Goal: Task Accomplishment & Management: Complete application form

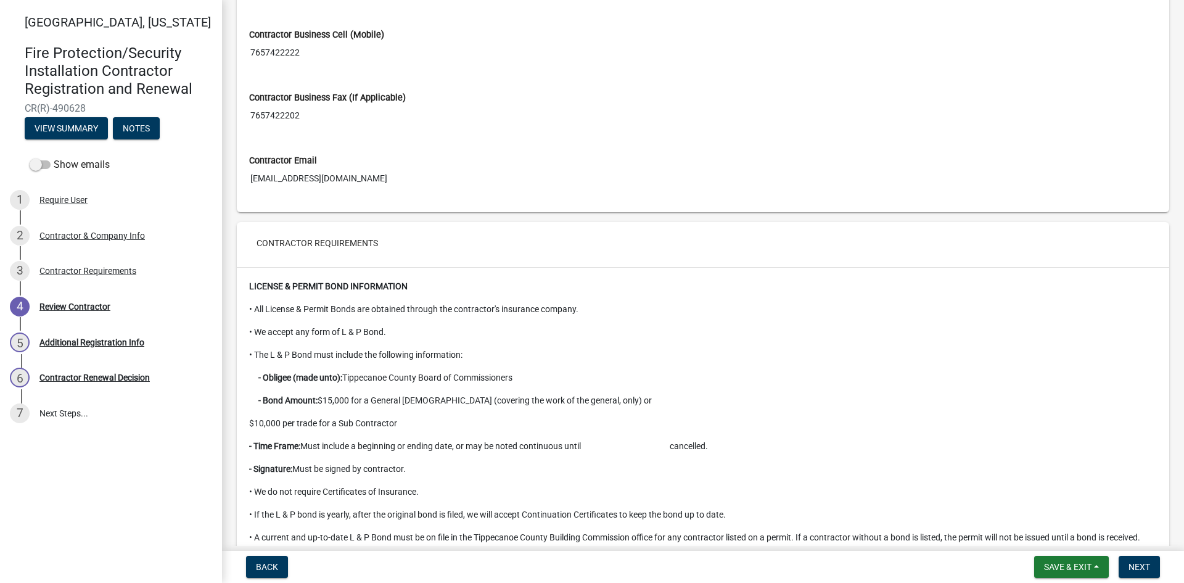
scroll to position [1078, 0]
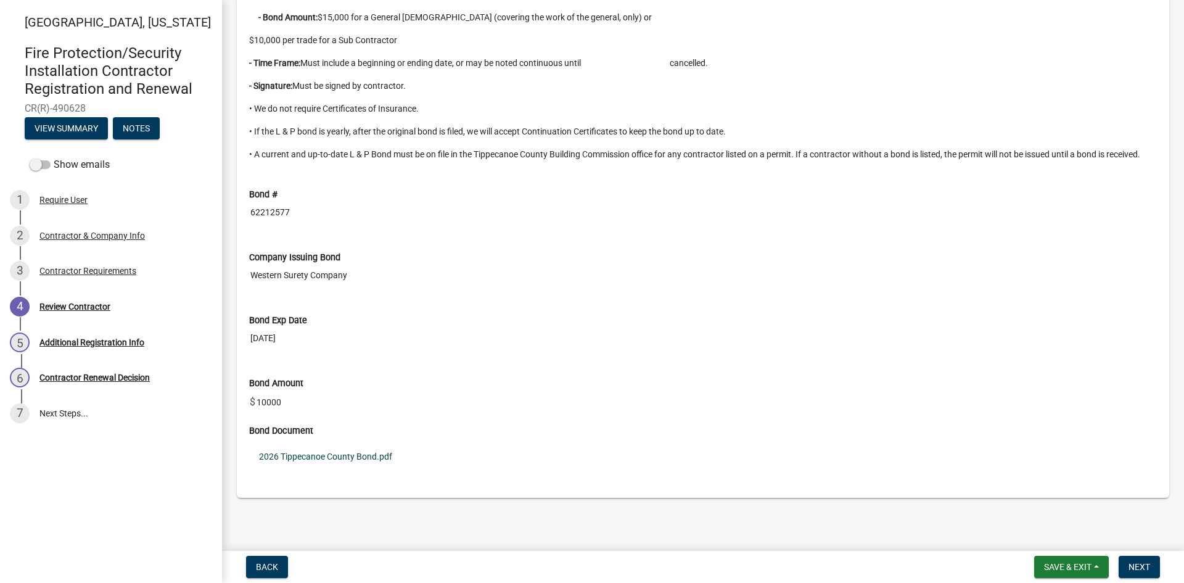
click at [357, 453] on link "2026 Tippecanoe County Bond.pdf" at bounding box center [703, 456] width 908 height 28
click at [1146, 569] on span "Next" at bounding box center [1140, 567] width 22 height 10
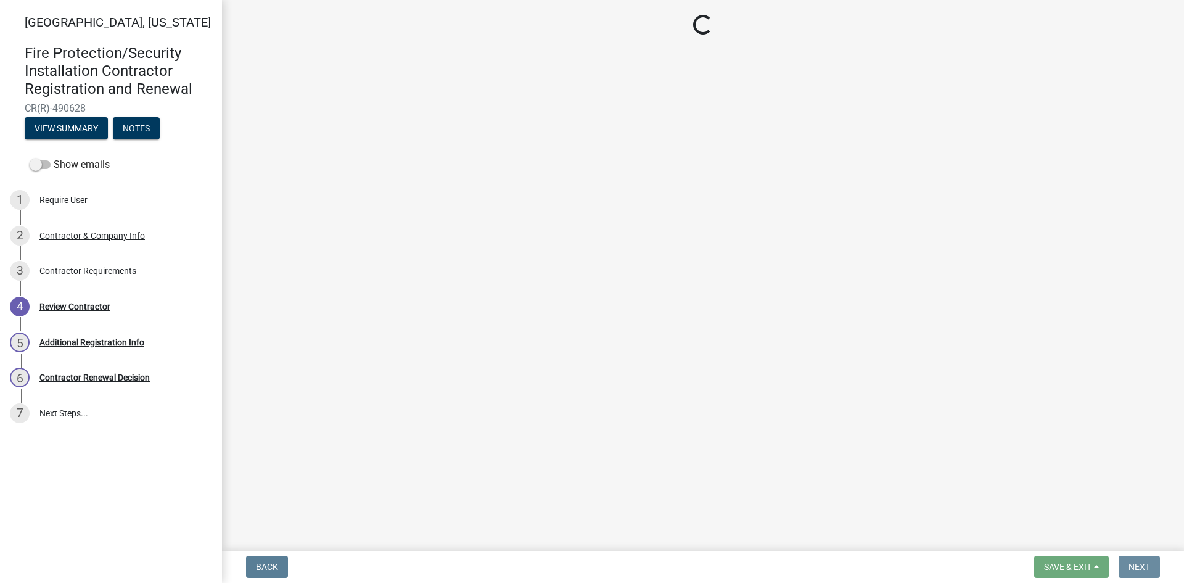
scroll to position [0, 0]
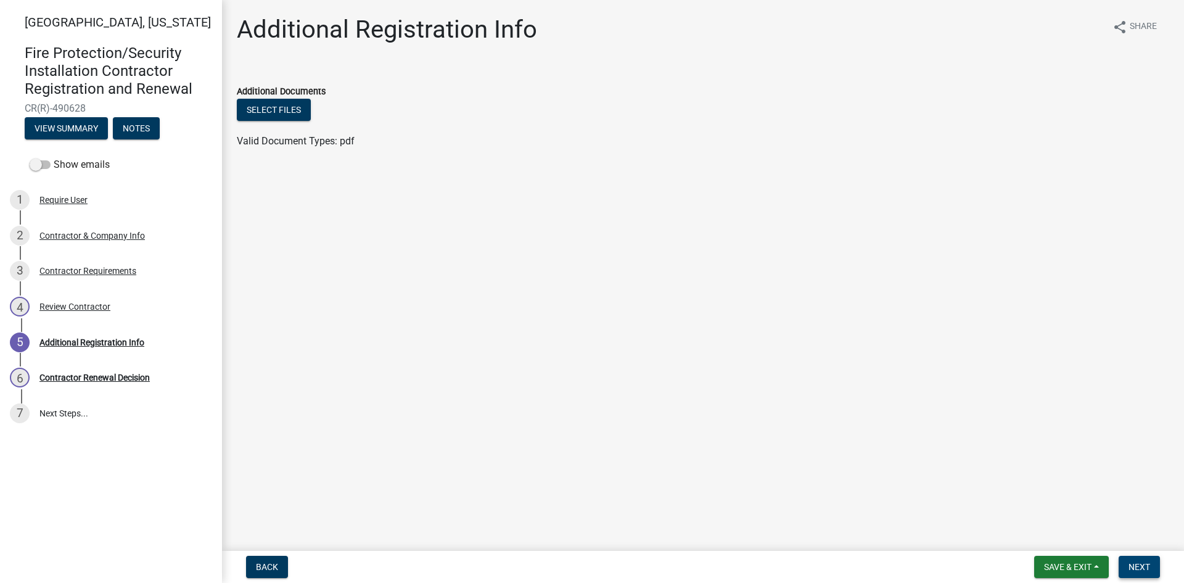
click at [1146, 569] on span "Next" at bounding box center [1140, 567] width 22 height 10
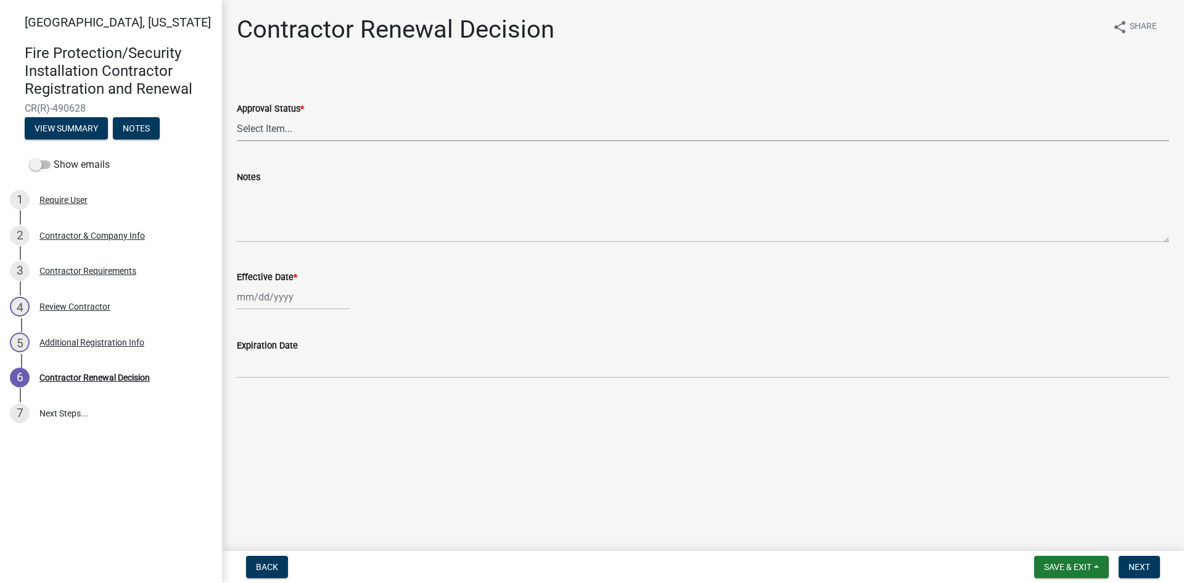
click at [266, 120] on select "Select Item... Approved Denied" at bounding box center [703, 128] width 932 height 25
click at [237, 116] on select "Select Item... Approved Denied" at bounding box center [703, 128] width 932 height 25
select select "30db8998-795d-4bbe-8e49-f1ade8865815"
click at [244, 297] on div at bounding box center [293, 296] width 113 height 25
select select "10"
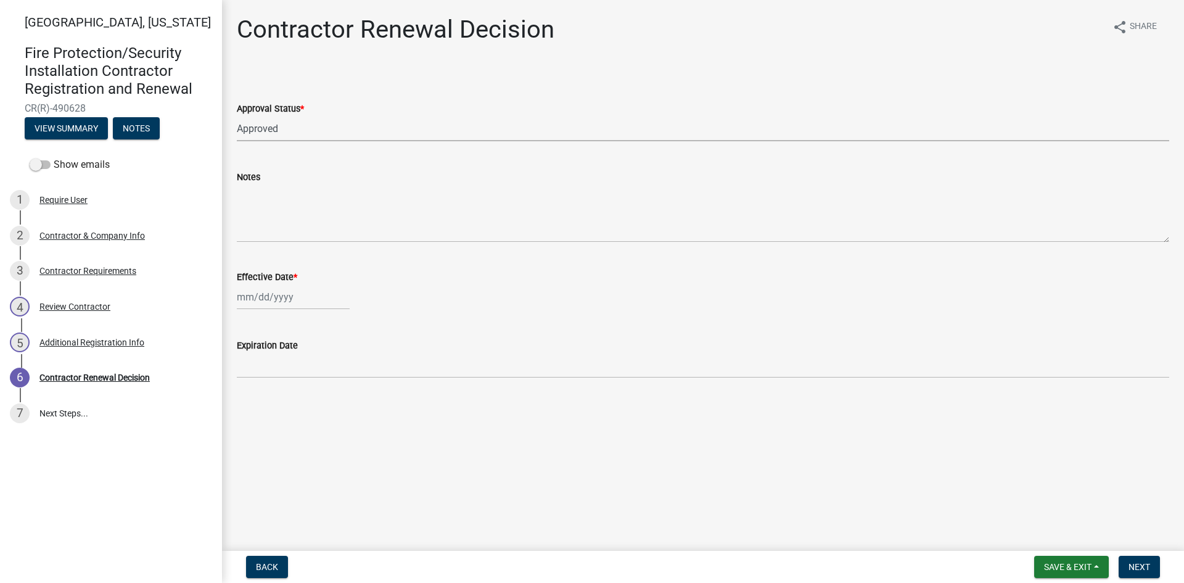
select select "2025"
click at [334, 321] on select "1525 1526 1527 1528 1529 1530 1531 1532 1533 1534 1535 1536 1537 1538 1539 1540…" at bounding box center [333, 323] width 44 height 19
click at [369, 318] on button "Next month" at bounding box center [367, 323] width 15 height 20
select select "11"
click at [310, 382] on div "6" at bounding box center [308, 382] width 20 height 20
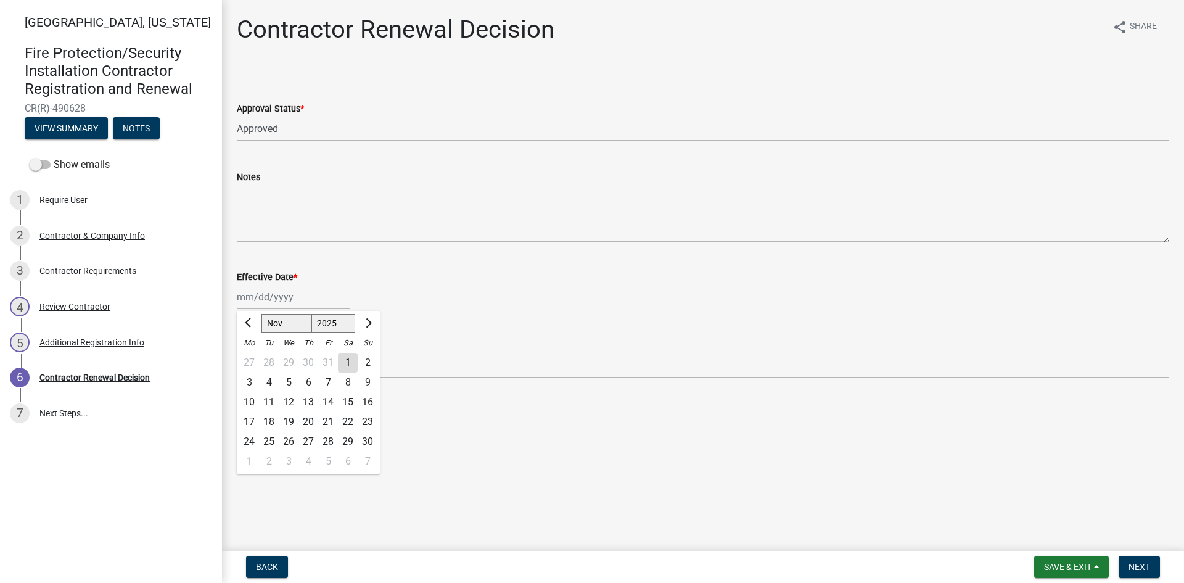
type input "11/06/2025"
click at [1137, 563] on span "Next" at bounding box center [1140, 567] width 22 height 10
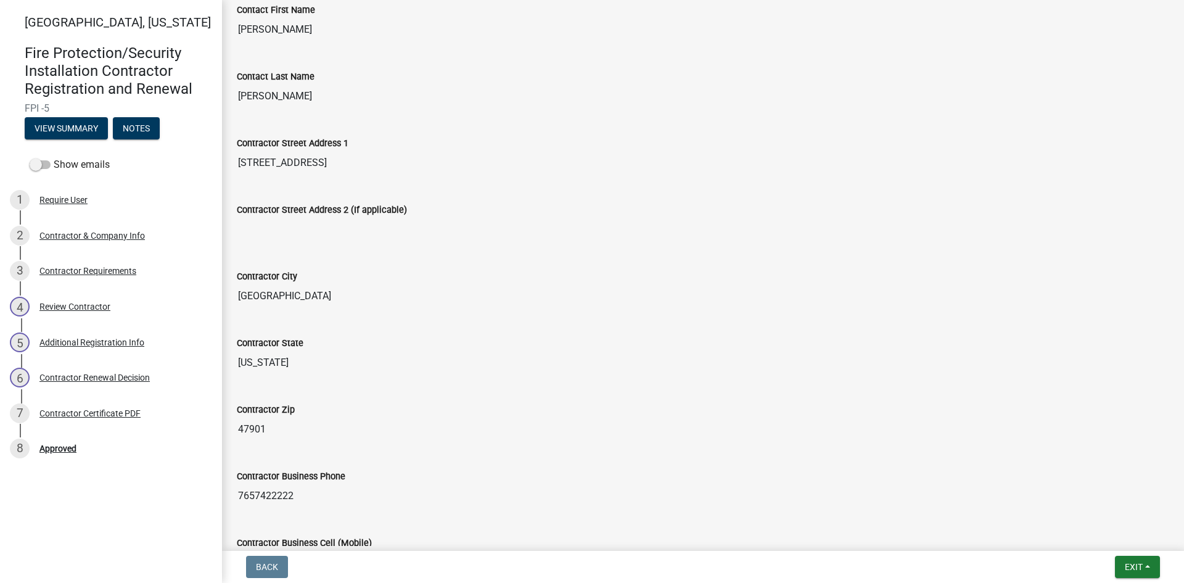
scroll to position [503, 0]
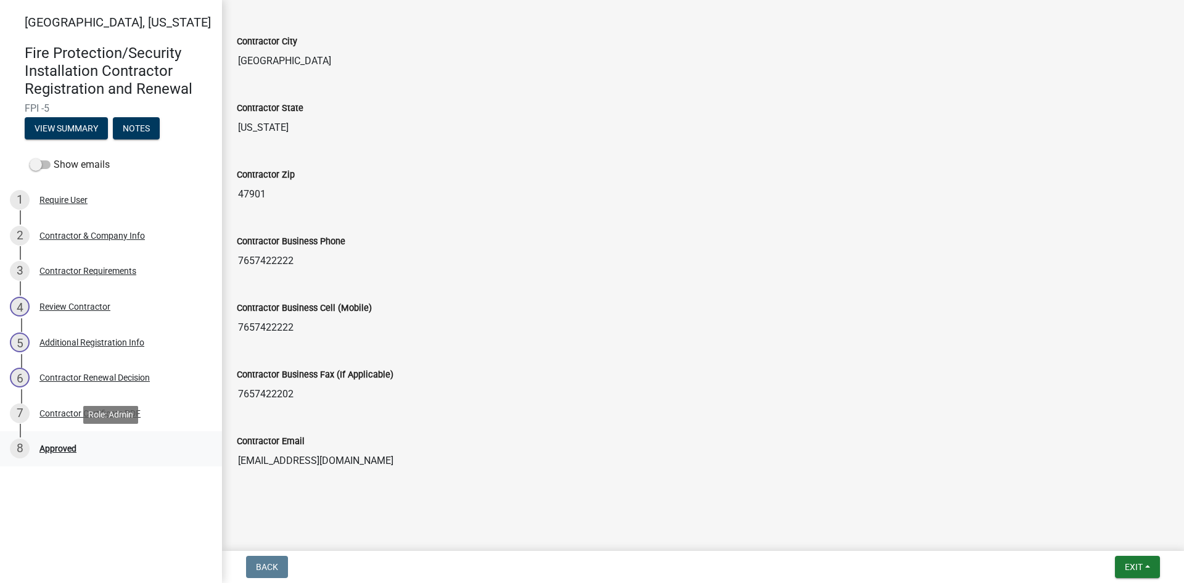
drag, startPoint x: 60, startPoint y: 449, endPoint x: 223, endPoint y: 451, distance: 162.8
click at [61, 449] on div "Approved" at bounding box center [57, 448] width 37 height 9
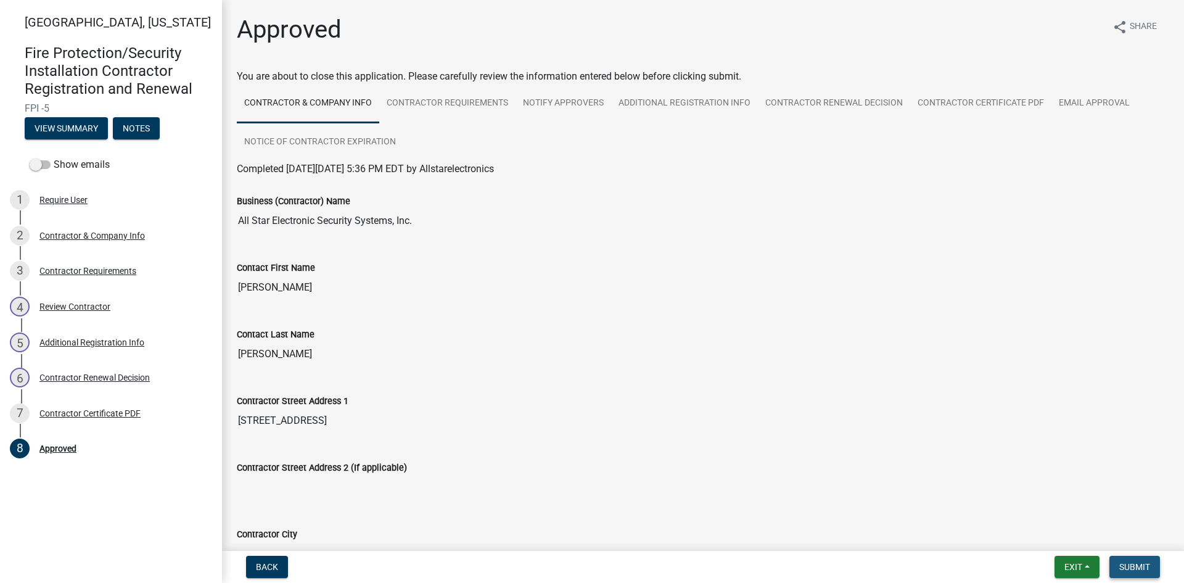
click at [1132, 562] on span "Submit" at bounding box center [1134, 567] width 31 height 10
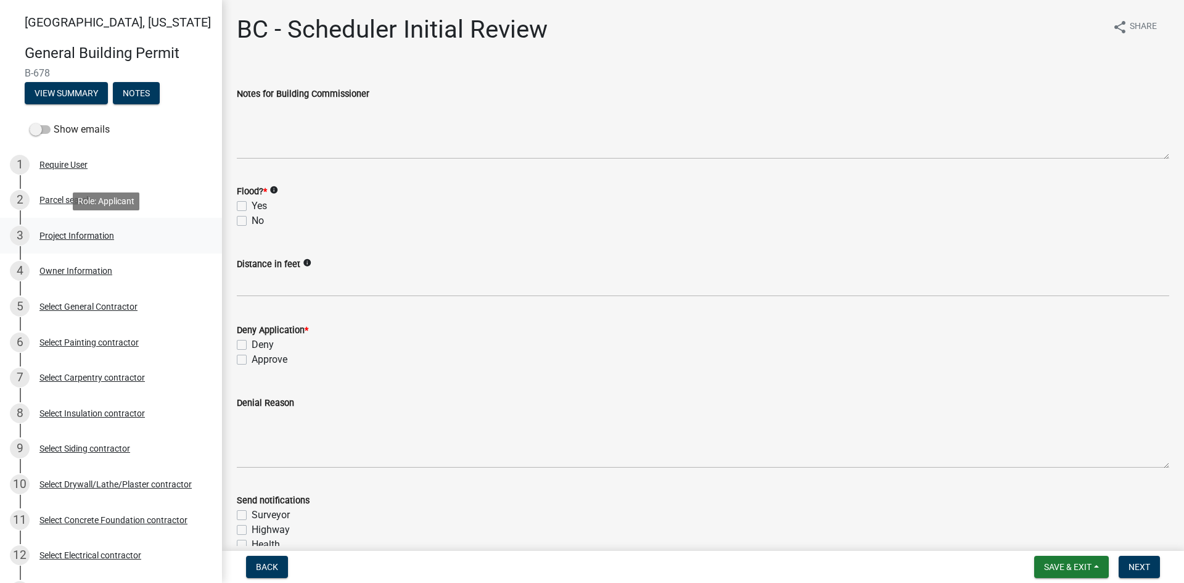
click at [80, 237] on div "Project Information" at bounding box center [76, 235] width 75 height 9
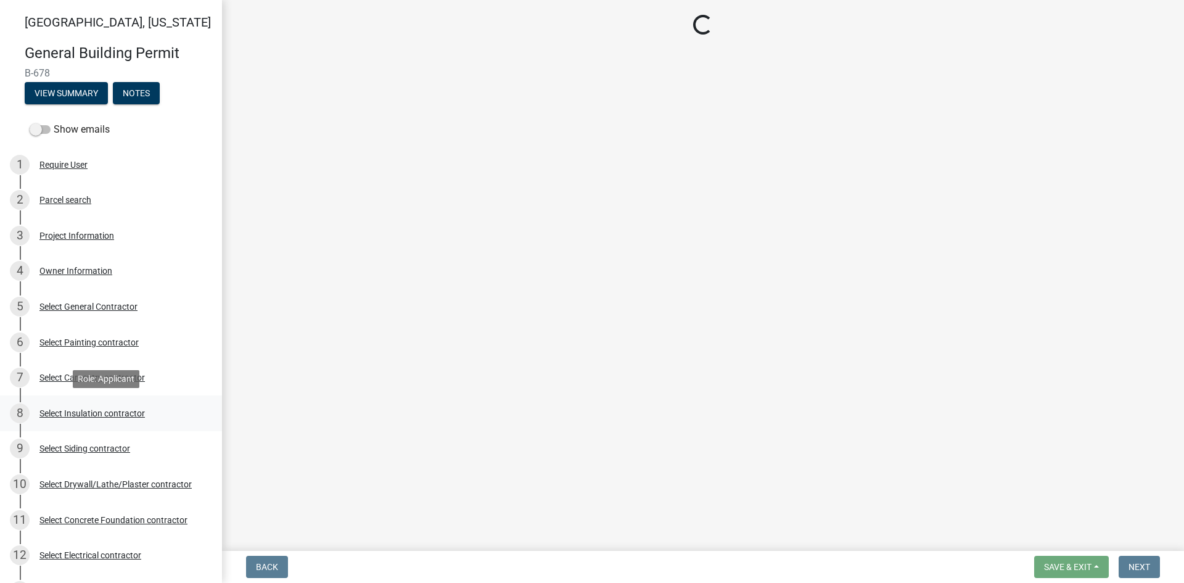
select select "f62e9ec7-2ce1-40c9-9d70-ac6e7ddc5d7c"
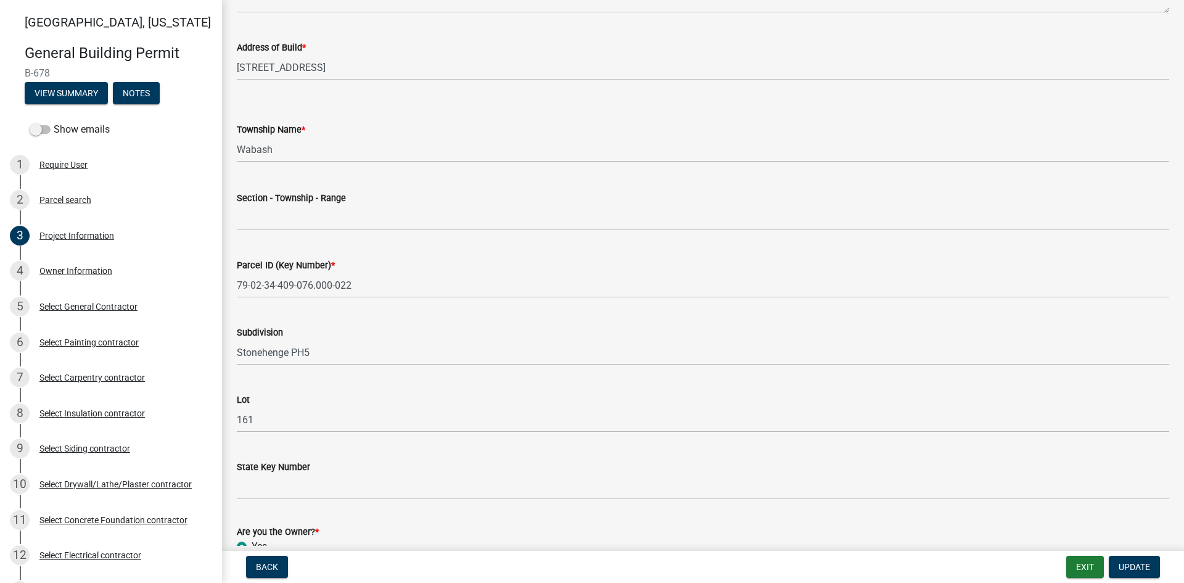
scroll to position [236, 0]
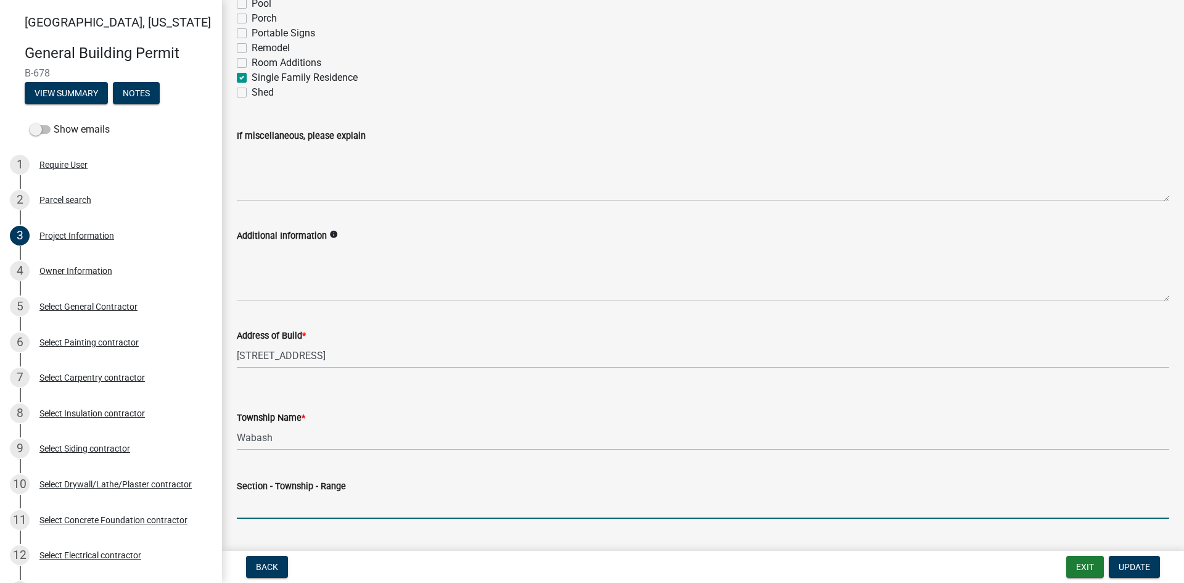
click at [247, 499] on input "Section - Township - Range" at bounding box center [703, 505] width 932 height 25
type input "34-24-5"
click at [1127, 575] on button "Update" at bounding box center [1134, 567] width 51 height 22
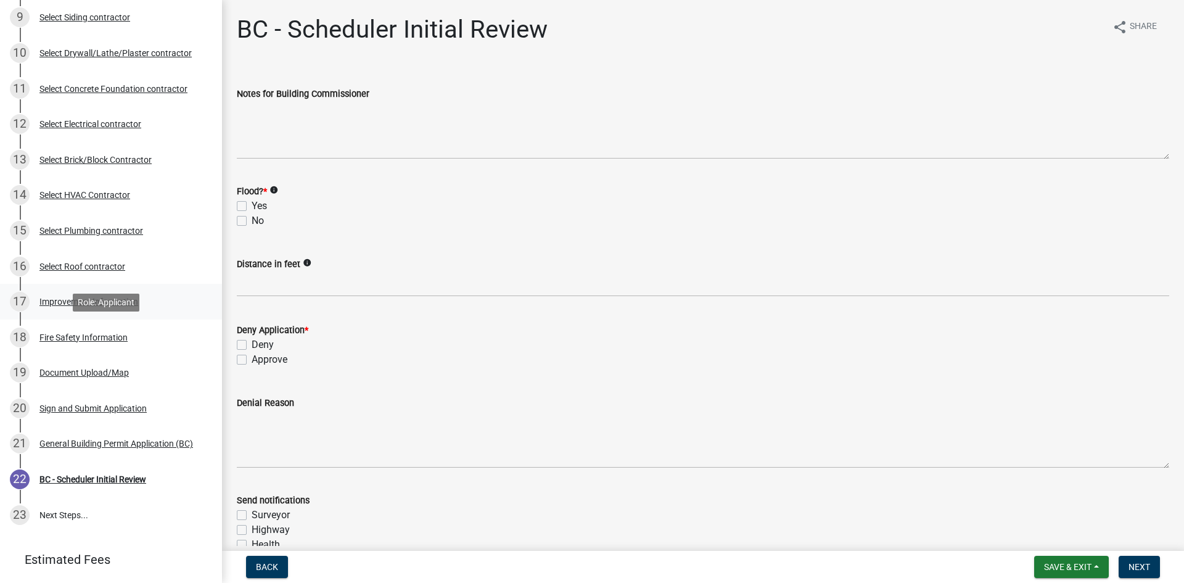
scroll to position [432, 0]
click at [99, 290] on link "17 Improvement Information" at bounding box center [111, 301] width 222 height 36
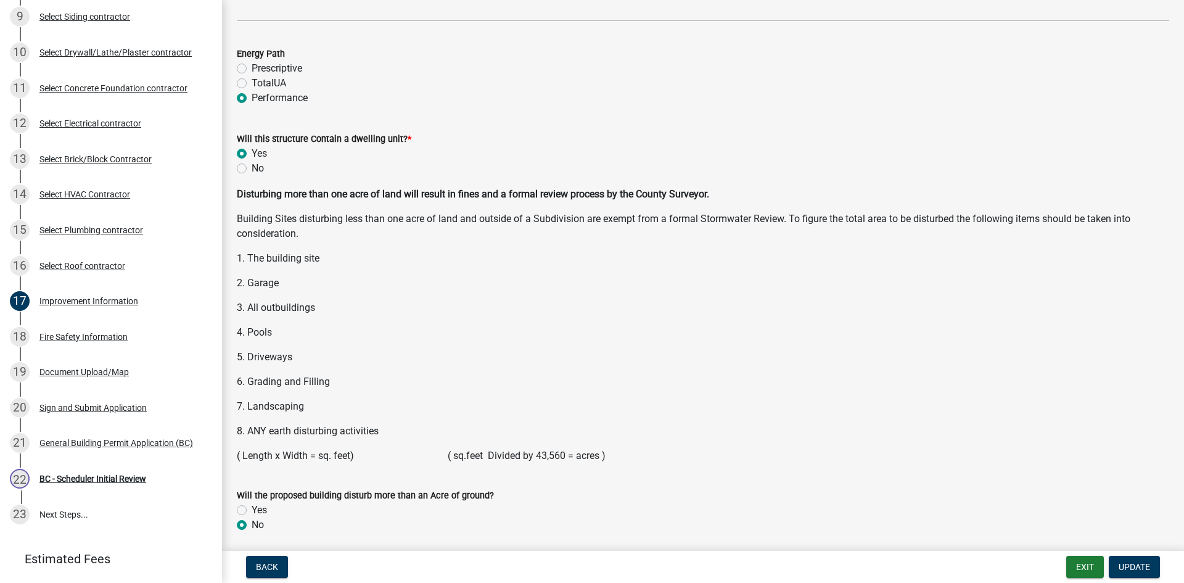
scroll to position [1568, 0]
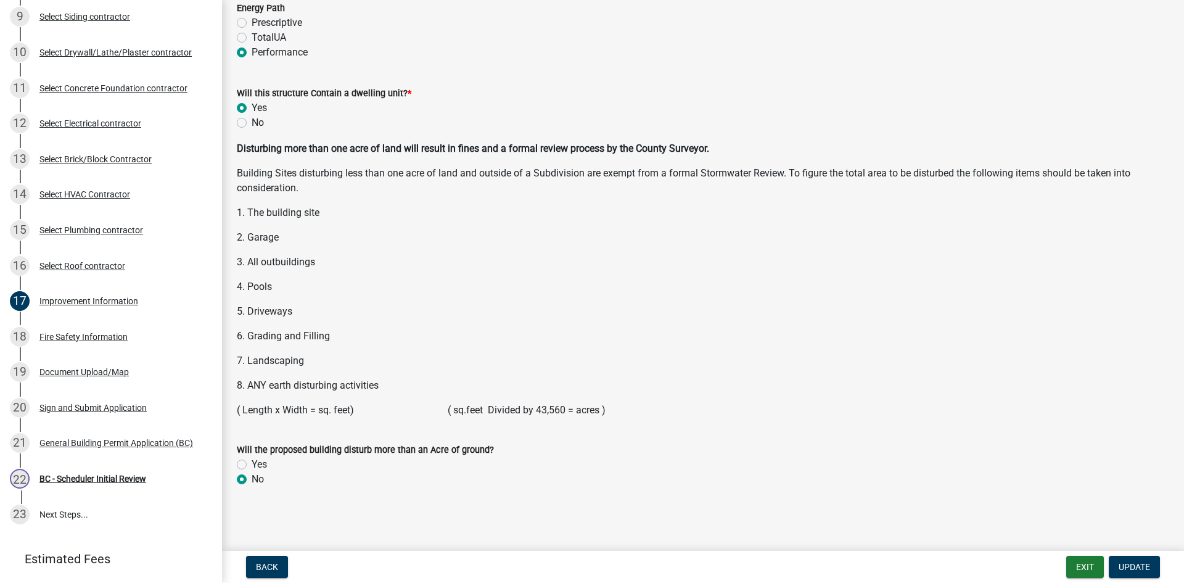
click at [78, 340] on div "Fire Safety Information" at bounding box center [83, 336] width 88 height 9
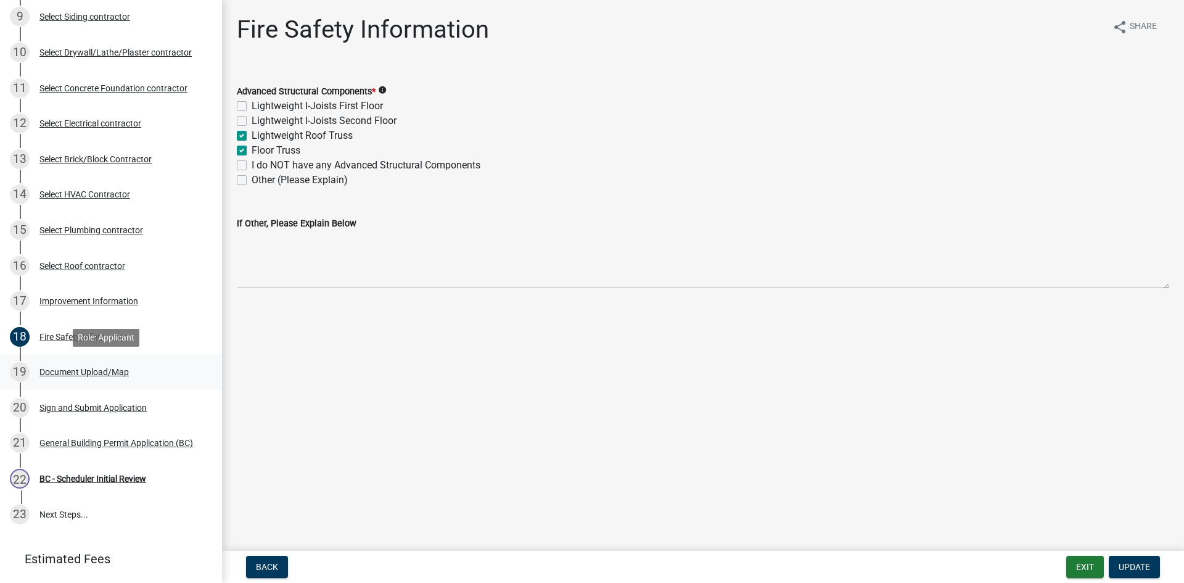
click at [97, 370] on div "Document Upload/Map" at bounding box center [83, 372] width 89 height 9
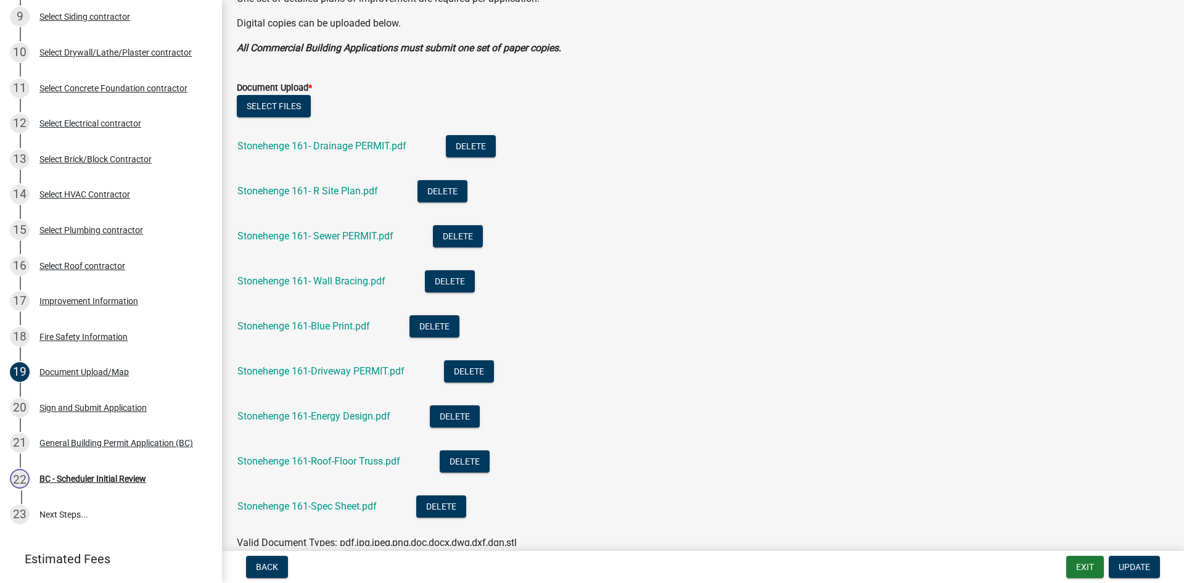
scroll to position [308, 0]
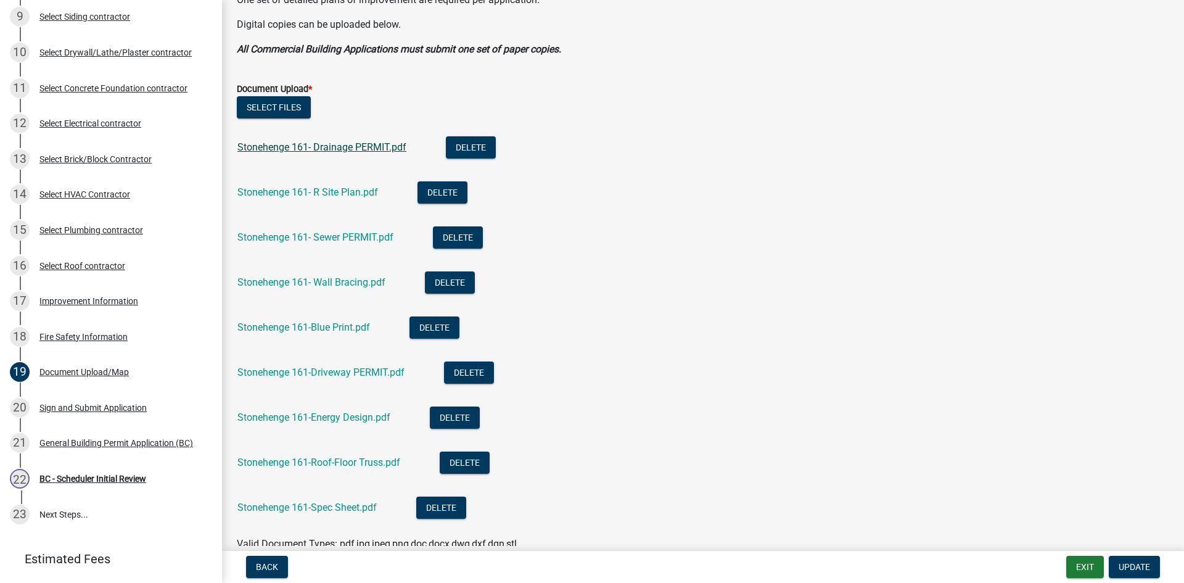
click at [347, 148] on link "Stonehenge 161- Drainage PERMIT.pdf" at bounding box center [321, 147] width 169 height 12
click at [305, 188] on link "Stonehenge 161- R Site Plan.pdf" at bounding box center [307, 192] width 141 height 12
click at [321, 236] on link "Stonehenge 161- Sewer PERMIT.pdf" at bounding box center [315, 237] width 156 height 12
click at [321, 284] on link "Stonehenge 161- Wall Bracing.pdf" at bounding box center [311, 282] width 148 height 12
click at [310, 322] on link "Stonehenge 161-Blue Print.pdf" at bounding box center [303, 327] width 133 height 12
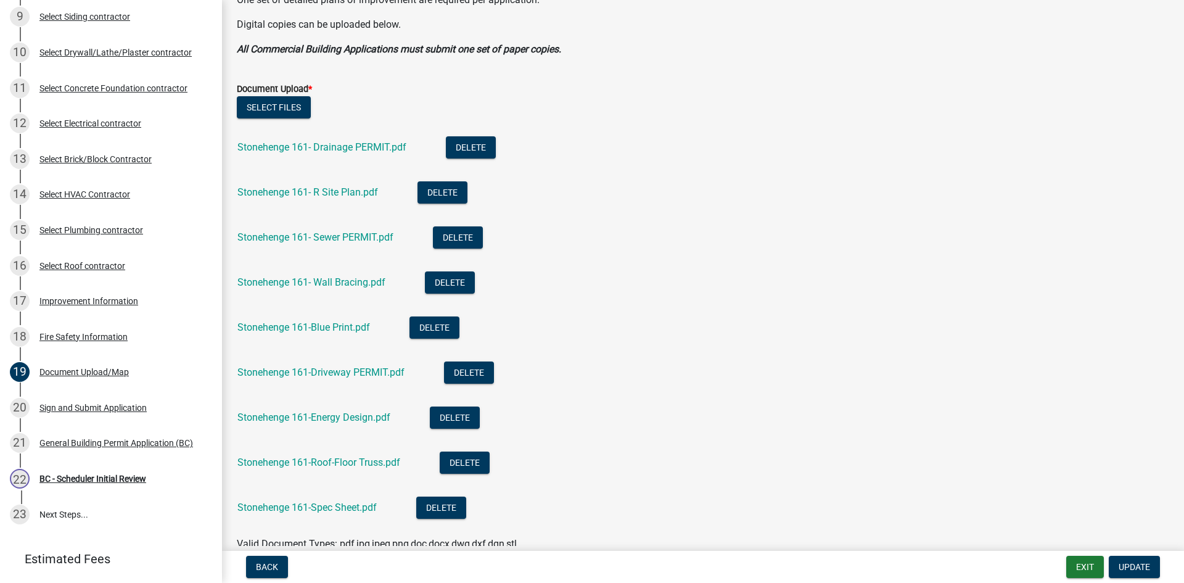
click at [364, 379] on div "Stonehenge 161-Driveway PERMIT.pdf" at bounding box center [330, 373] width 187 height 25
click at [363, 372] on link "Stonehenge 161-Driveway PERMIT.pdf" at bounding box center [320, 372] width 167 height 12
click at [314, 425] on div "Stonehenge 161-Energy Design.pdf" at bounding box center [323, 418] width 173 height 25
click at [317, 419] on link "Stonehenge 161-Energy Design.pdf" at bounding box center [313, 417] width 153 height 12
click at [342, 461] on link "Stonehenge 161-Roof-Floor Truss.pdf" at bounding box center [318, 462] width 163 height 12
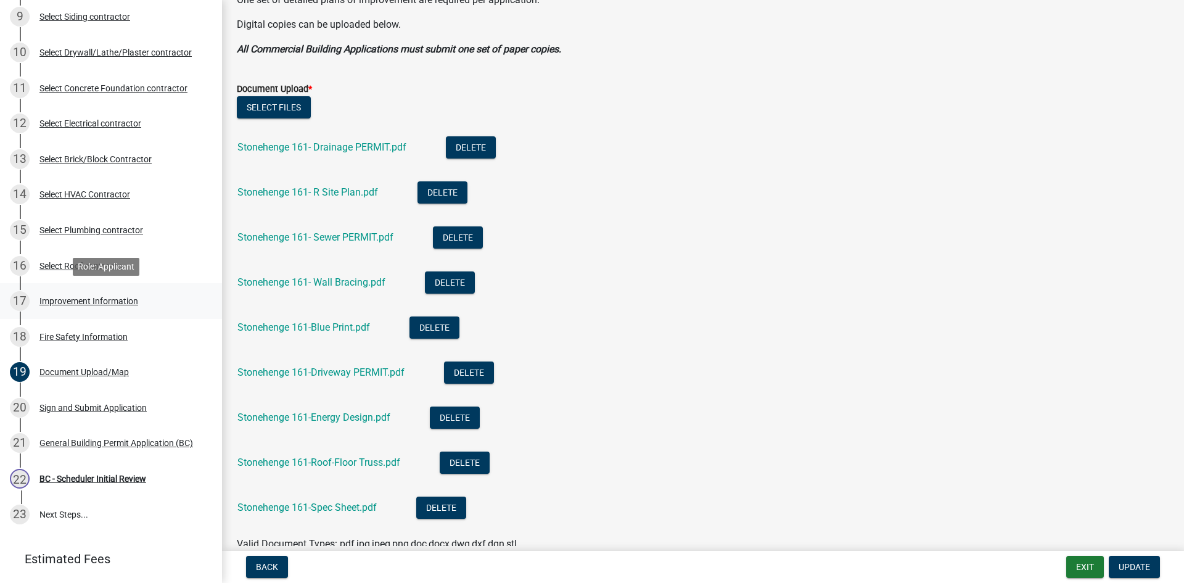
click at [76, 297] on div "Improvement Information" at bounding box center [88, 301] width 99 height 9
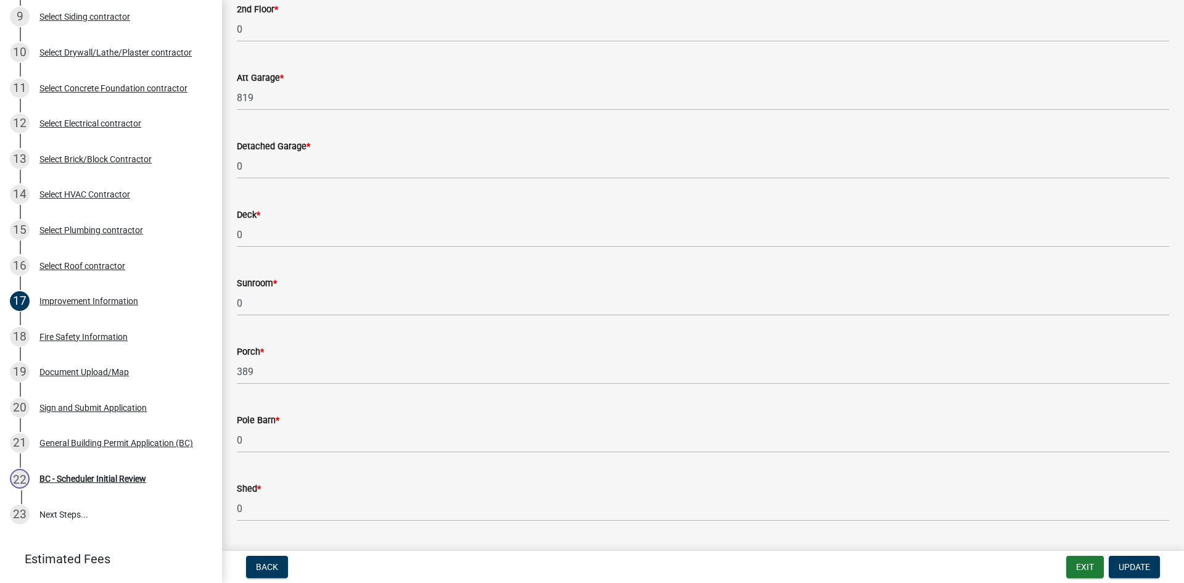
scroll to position [432, 0]
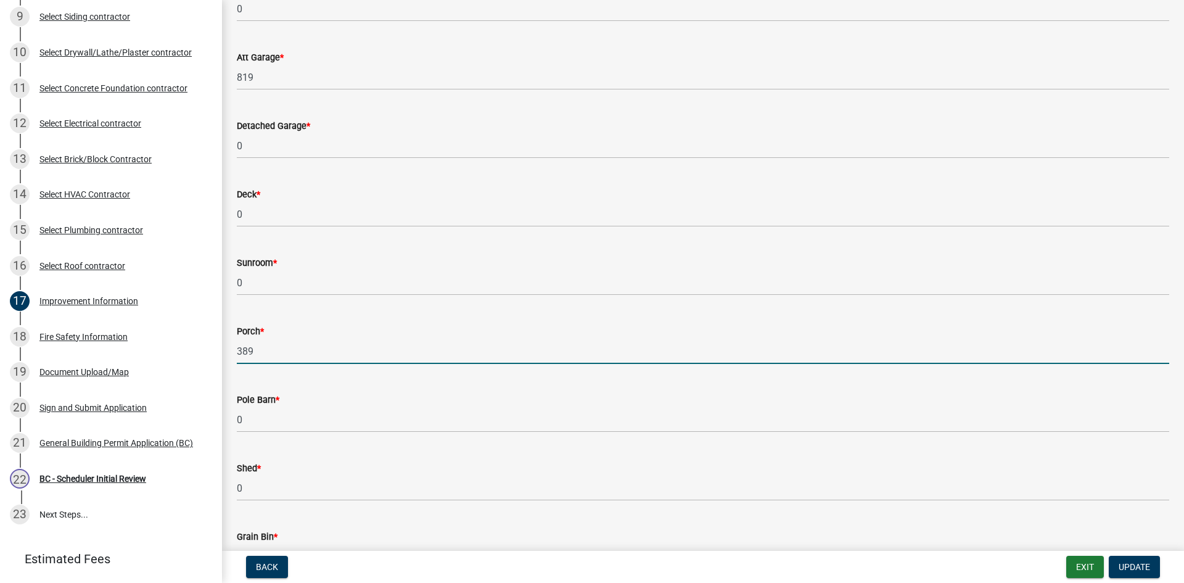
click at [340, 354] on input "220" at bounding box center [703, 351] width 932 height 25
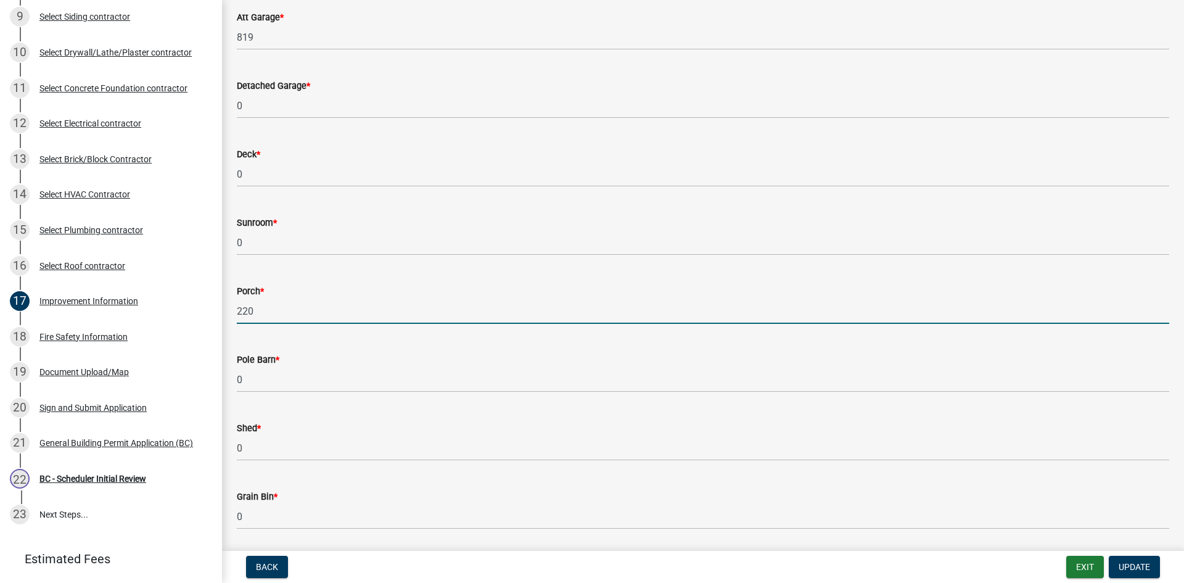
type input "220"
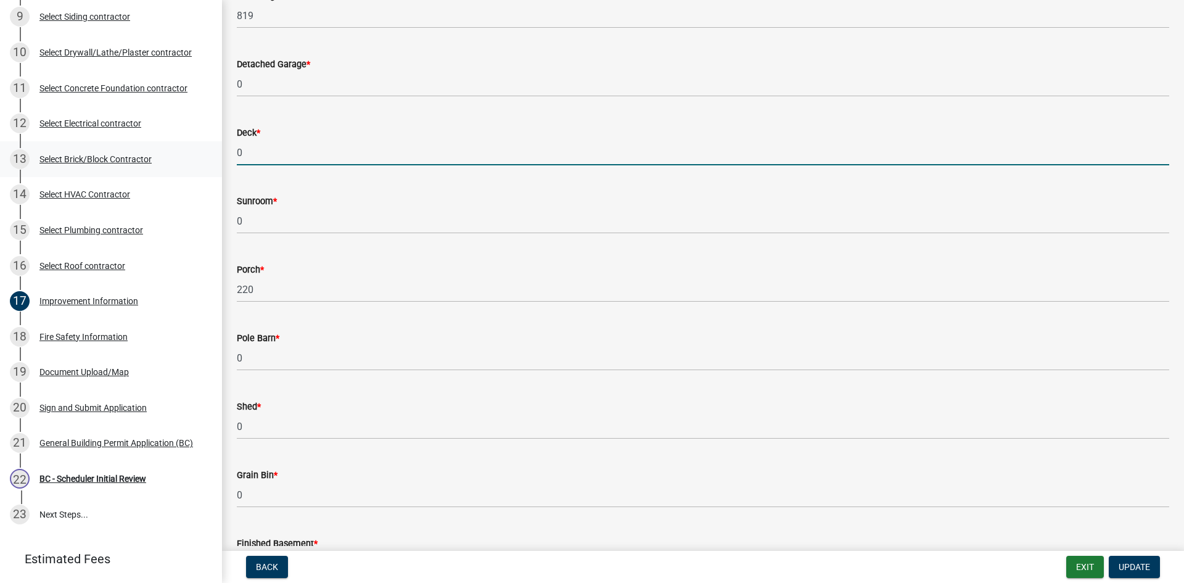
drag, startPoint x: 218, startPoint y: 149, endPoint x: 206, endPoint y: 148, distance: 11.7
click at [206, 148] on div "[GEOGRAPHIC_DATA], [US_STATE] General Building Permit B-678 View Summary Notes …" at bounding box center [592, 291] width 1184 height 583
type input "220"
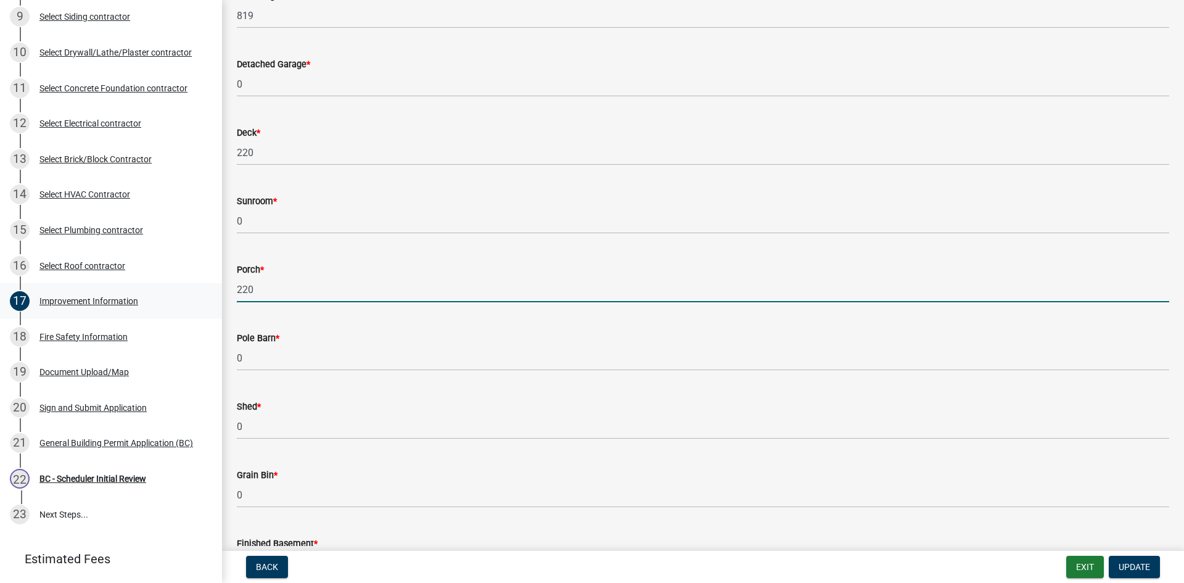
drag, startPoint x: 241, startPoint y: 290, endPoint x: 207, endPoint y: 294, distance: 34.1
click at [207, 293] on div "[GEOGRAPHIC_DATA], [US_STATE] General Building Permit B-678 View Summary Notes …" at bounding box center [592, 291] width 1184 height 583
type input "0"
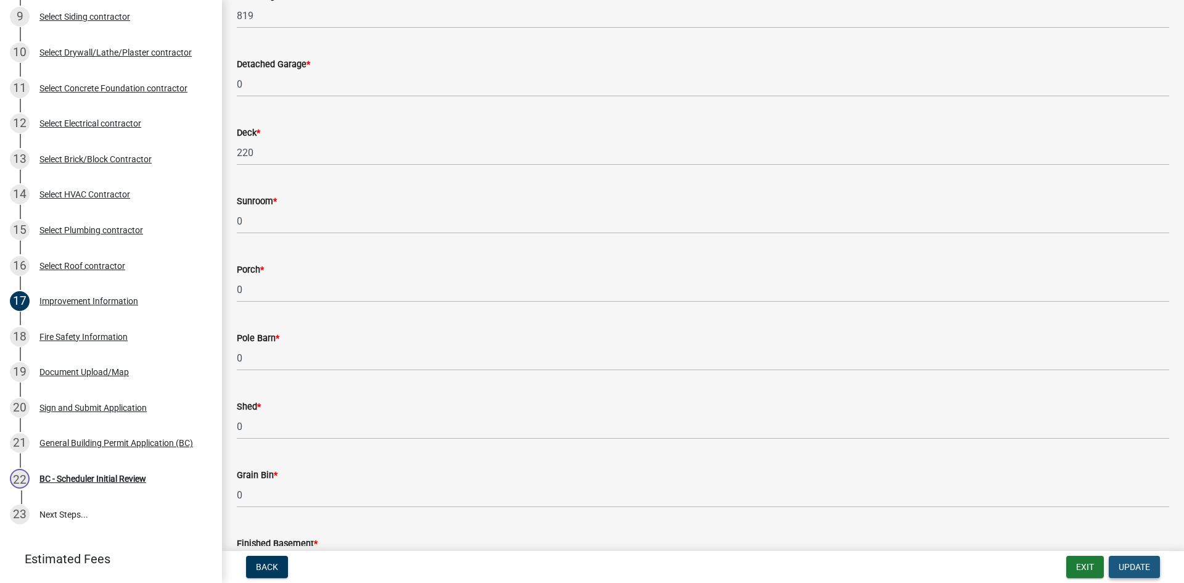
click at [1131, 560] on button "Update" at bounding box center [1134, 567] width 51 height 22
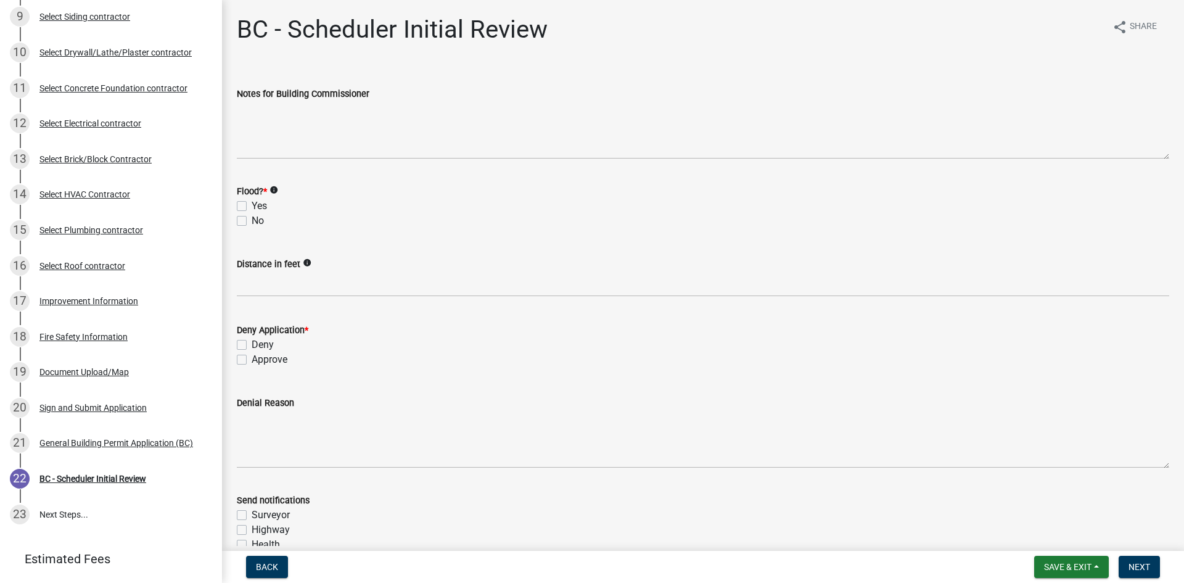
click at [252, 220] on label "No" at bounding box center [258, 220] width 12 height 15
click at [252, 220] on input "No" at bounding box center [256, 217] width 8 height 8
checkbox input "true"
checkbox input "false"
checkbox input "true"
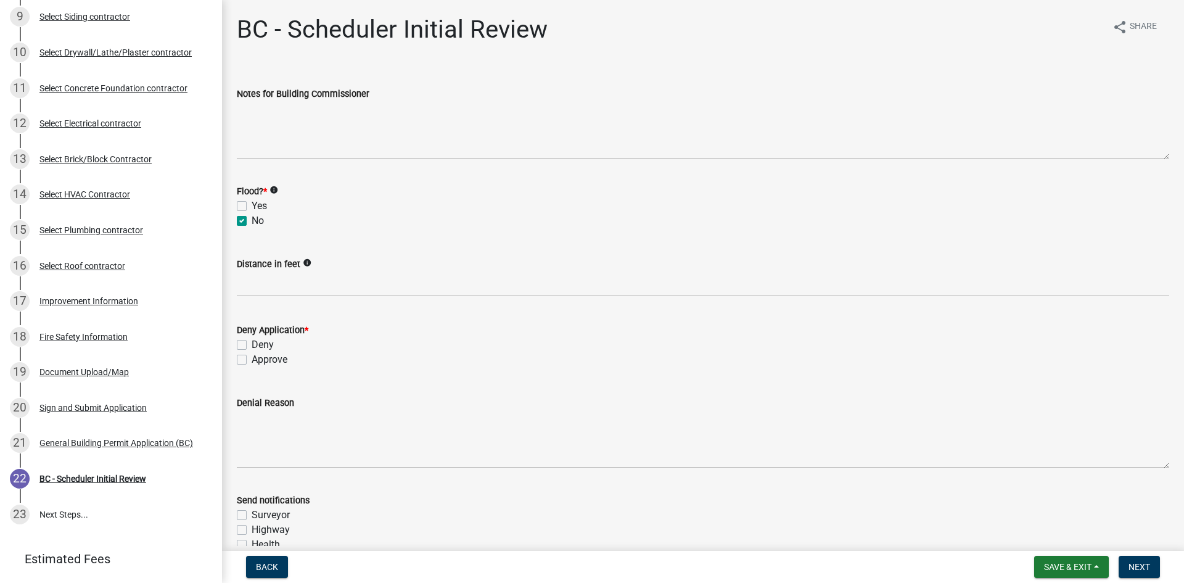
click at [252, 360] on label "Approve" at bounding box center [270, 359] width 36 height 15
click at [252, 360] on input "Approve" at bounding box center [256, 356] width 8 height 8
checkbox input "true"
checkbox input "false"
checkbox input "true"
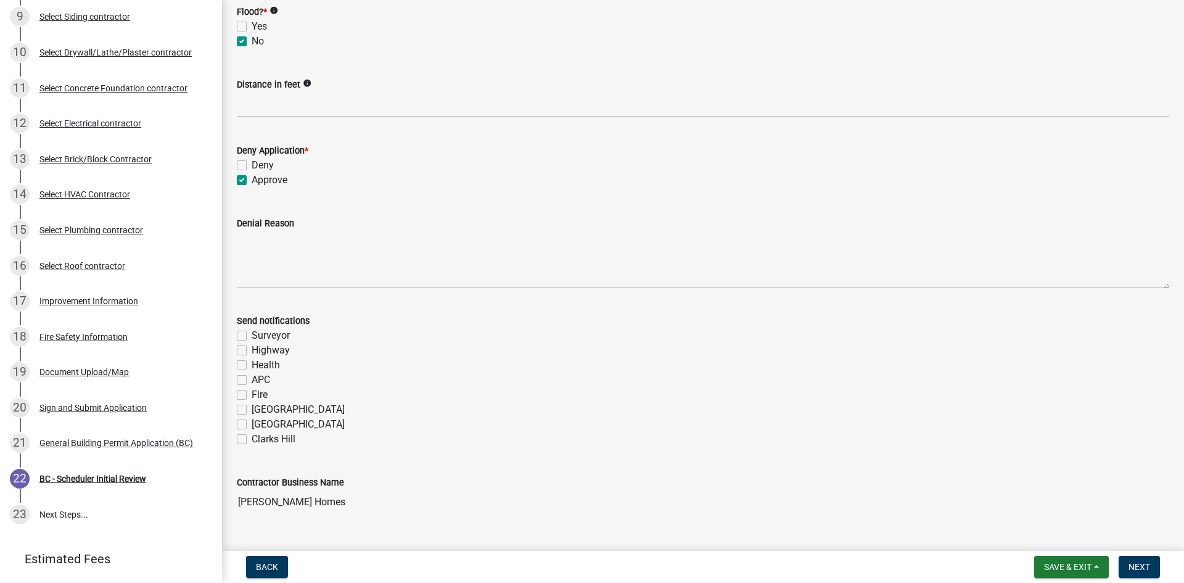
scroll to position [185, 0]
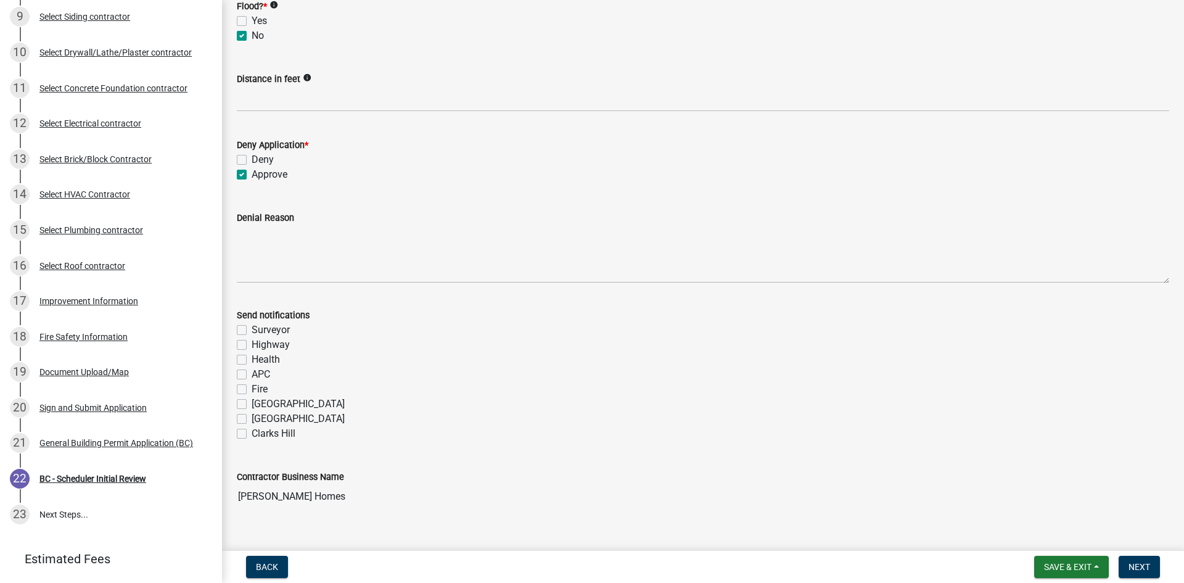
drag, startPoint x: 240, startPoint y: 388, endPoint x: 376, endPoint y: 410, distance: 138.1
click at [252, 389] on label "Fire" at bounding box center [260, 389] width 16 height 15
click at [252, 389] on input "Fire" at bounding box center [256, 386] width 8 height 8
checkbox input "true"
checkbox input "false"
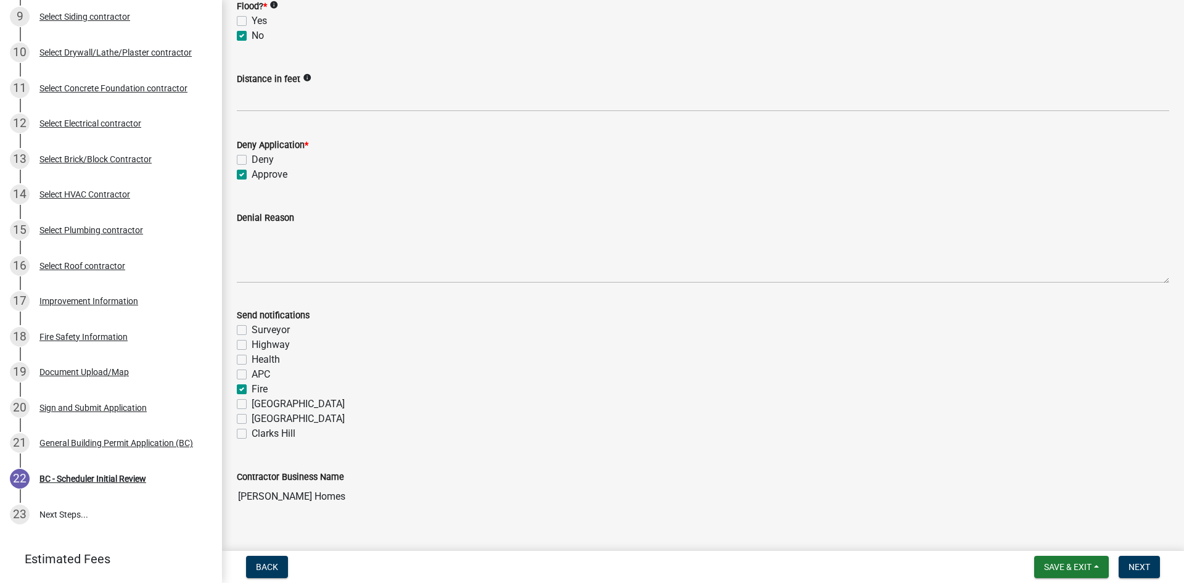
checkbox input "false"
checkbox input "true"
checkbox input "false"
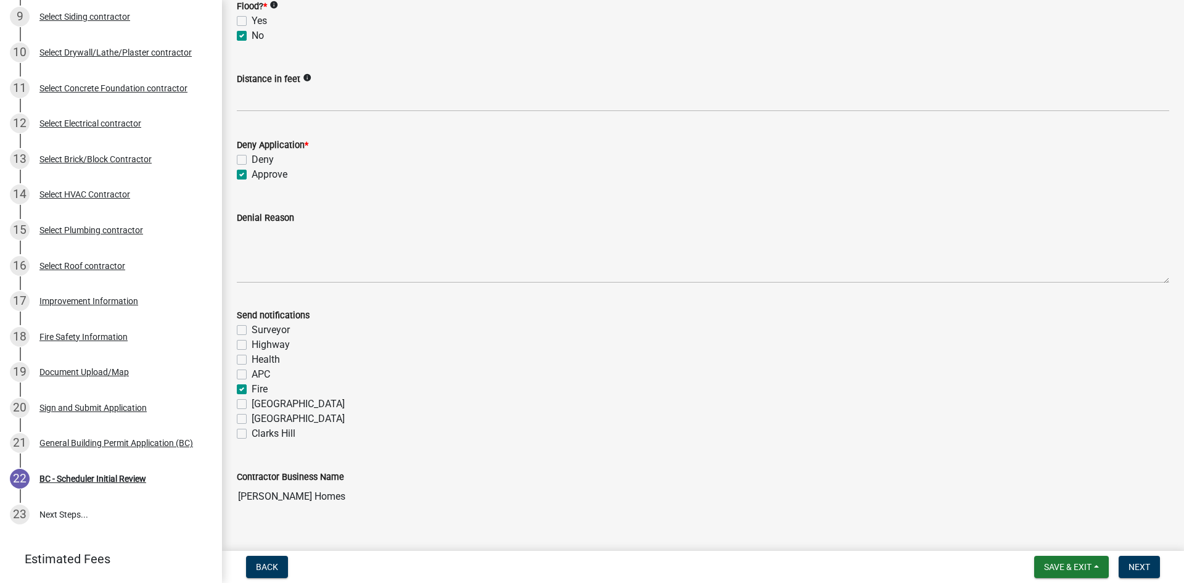
checkbox input "false"
click at [1137, 561] on button "Next" at bounding box center [1139, 567] width 41 height 22
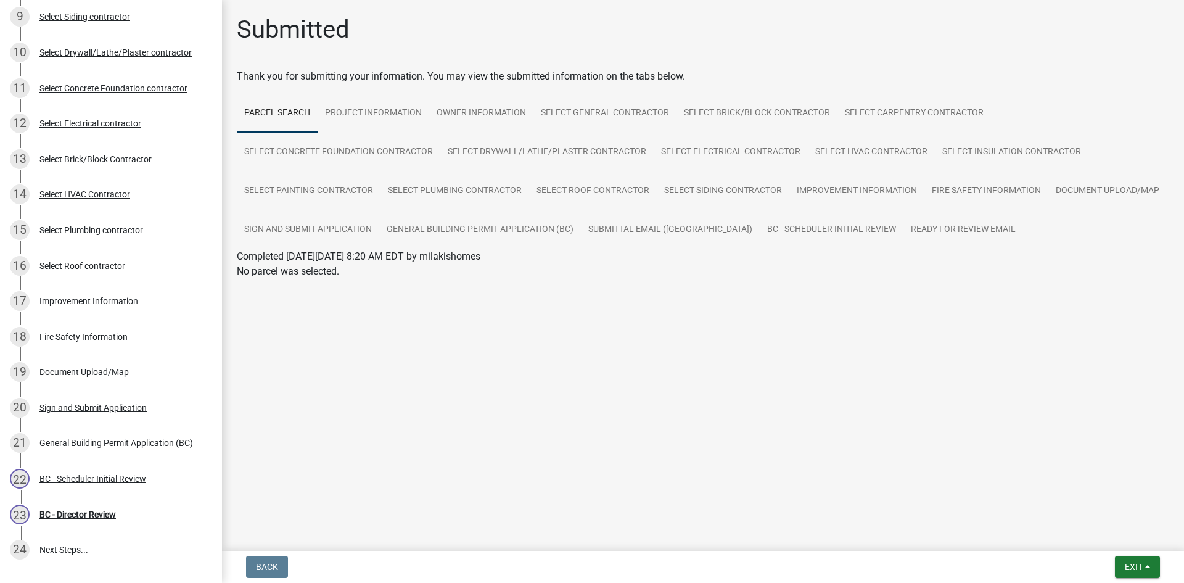
scroll to position [467, 0]
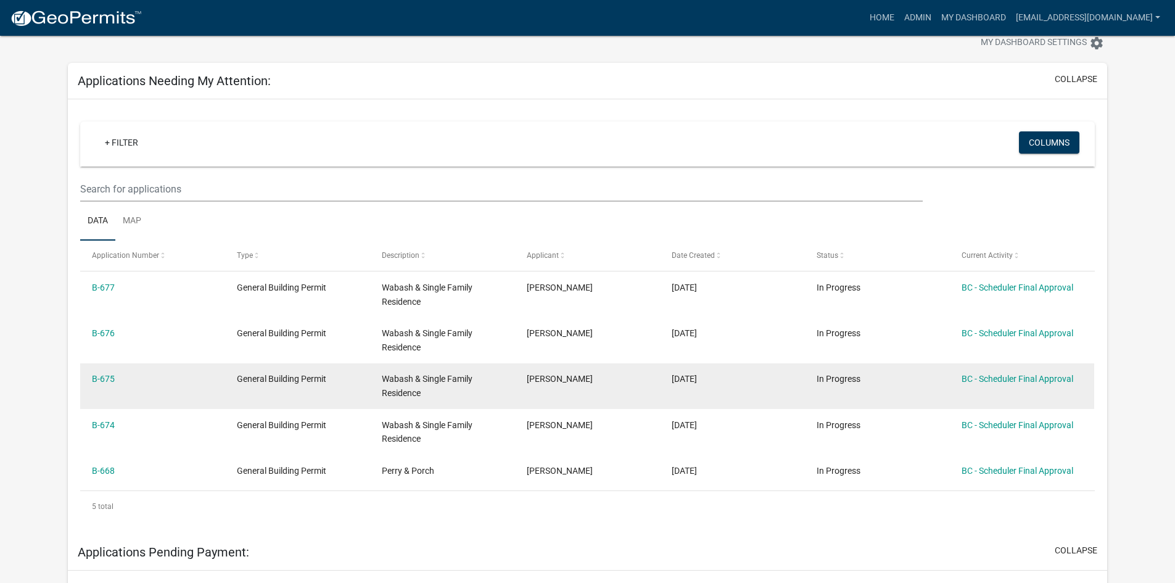
scroll to position [62, 0]
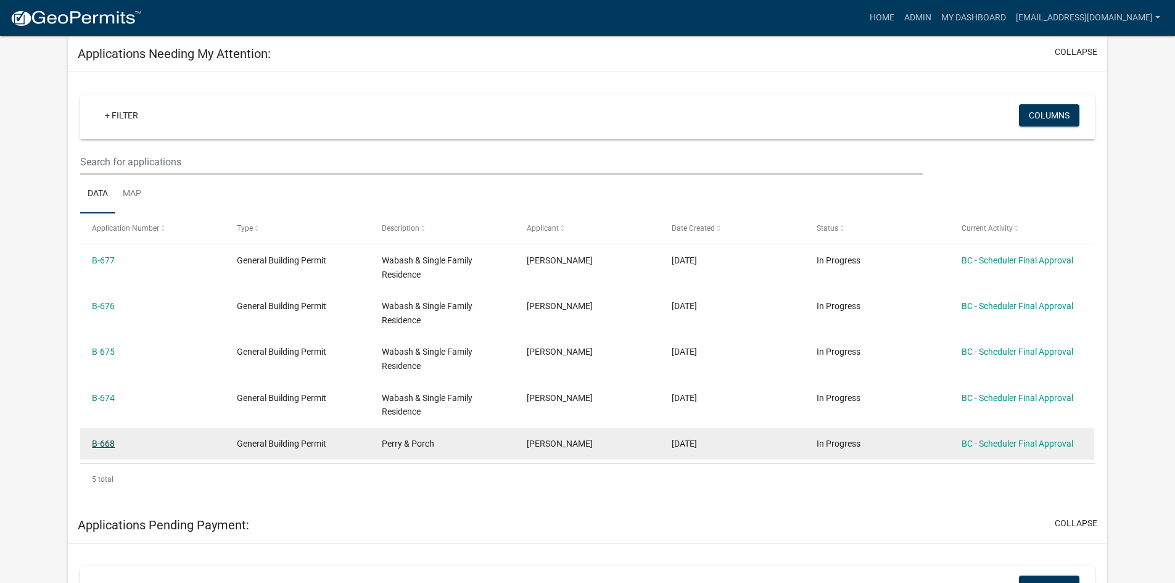
click at [108, 442] on link "B-668" at bounding box center [103, 443] width 23 height 10
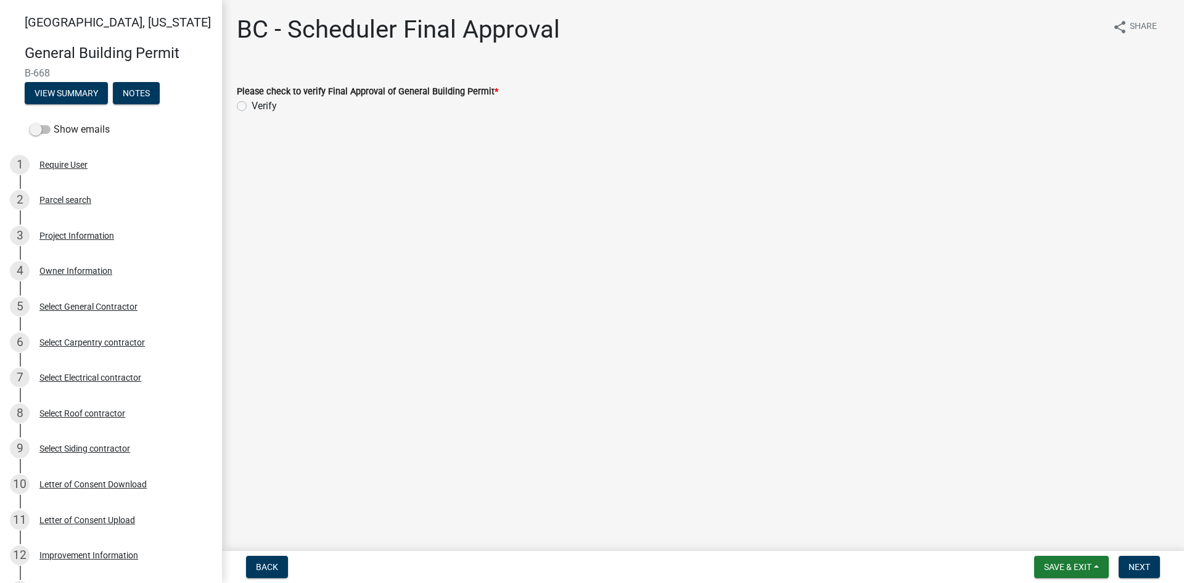
click at [252, 108] on label "Verify" at bounding box center [264, 106] width 25 height 15
click at [252, 107] on input "Verify" at bounding box center [256, 103] width 8 height 8
radio input "true"
click at [1137, 566] on span "Next" at bounding box center [1140, 567] width 22 height 10
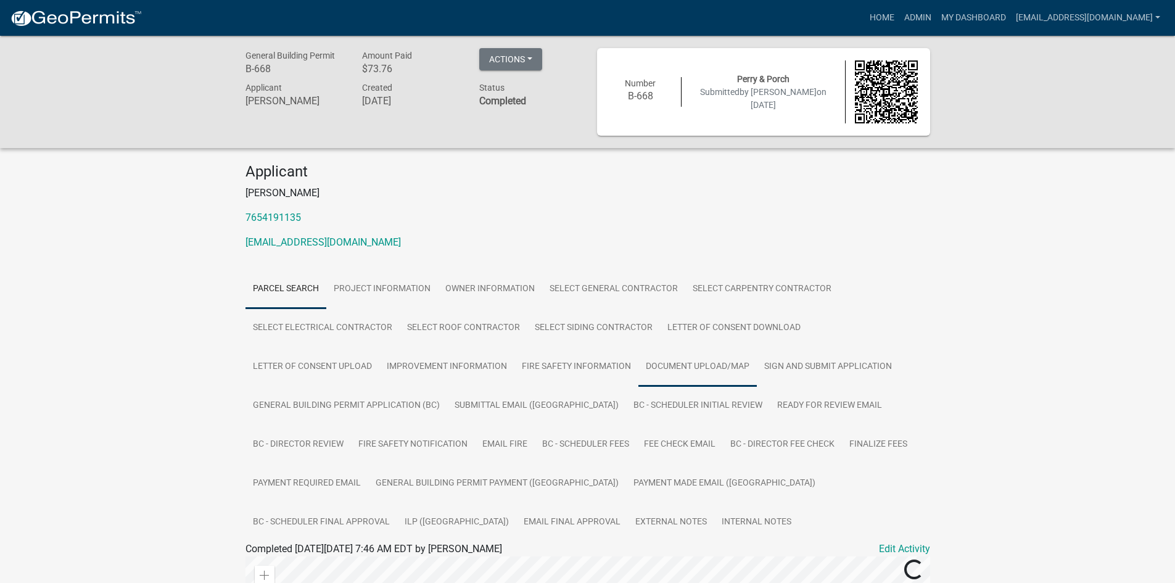
scroll to position [123, 0]
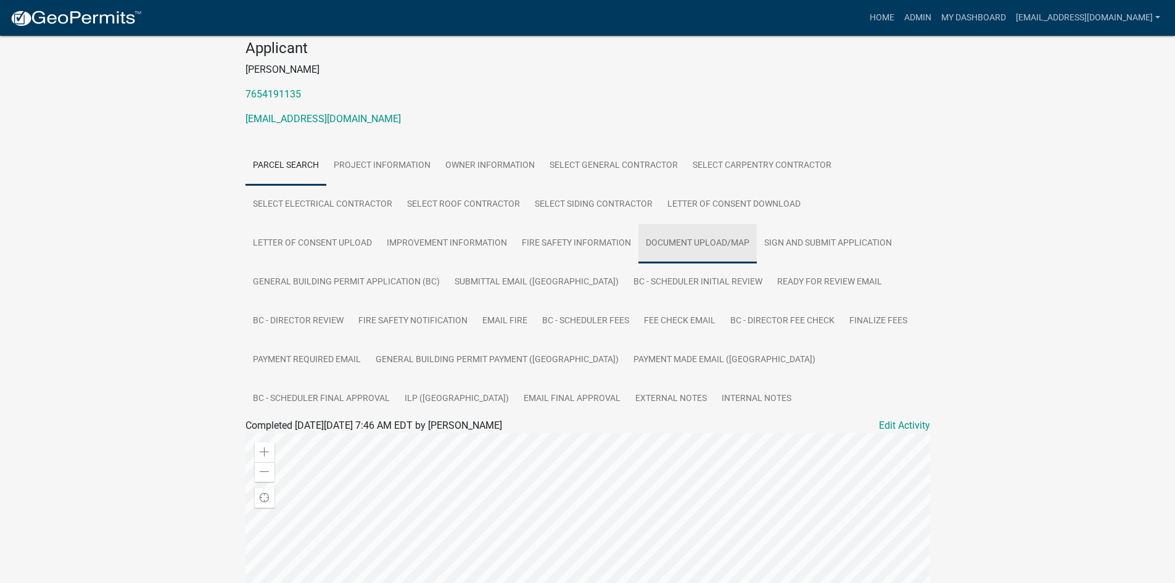
click at [720, 244] on link "Document Upload/Map" at bounding box center [697, 243] width 118 height 39
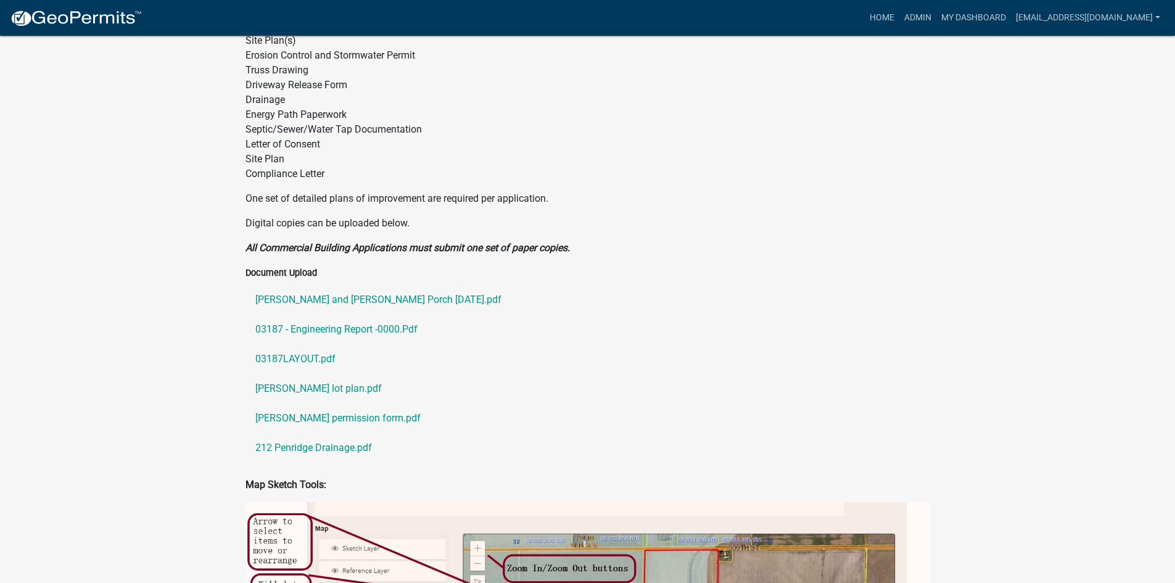
scroll to position [602, 0]
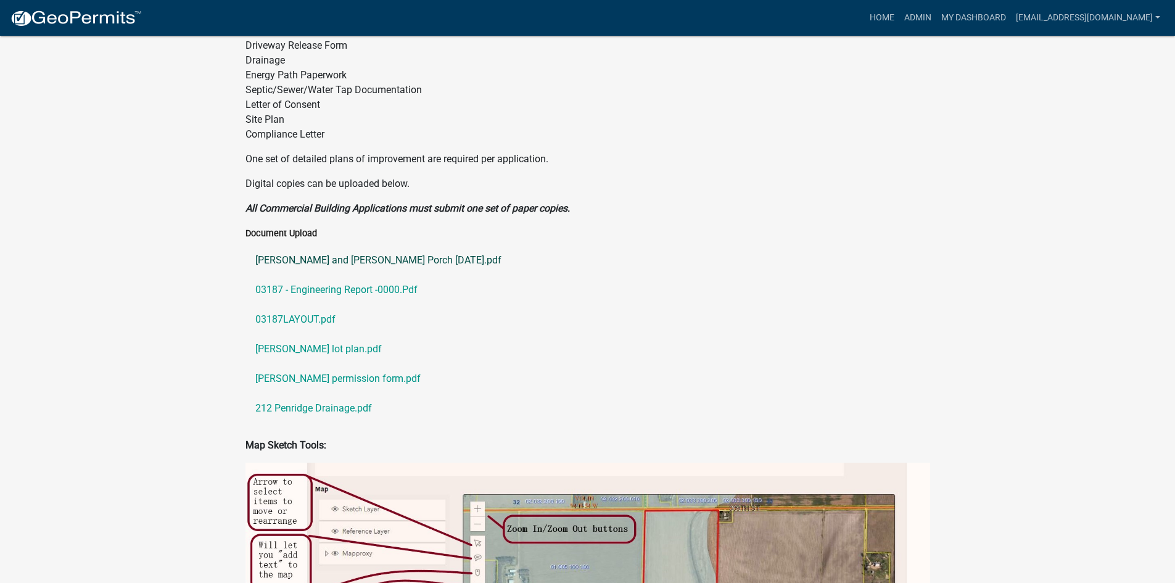
click at [424, 261] on link "Chuck and Sherrie Wheeler Porch 9-17-2025.pdf" at bounding box center [587, 260] width 685 height 30
click at [361, 290] on link "03187 - Engineering Report -0000.Pdf" at bounding box center [587, 290] width 685 height 30
click at [316, 316] on link "03187LAYOUT.pdf" at bounding box center [587, 320] width 685 height 30
click at [316, 350] on link "wheeler lot plan.pdf" at bounding box center [587, 349] width 685 height 30
click at [321, 380] on link "wheeler permission form.pdf" at bounding box center [587, 379] width 685 height 30
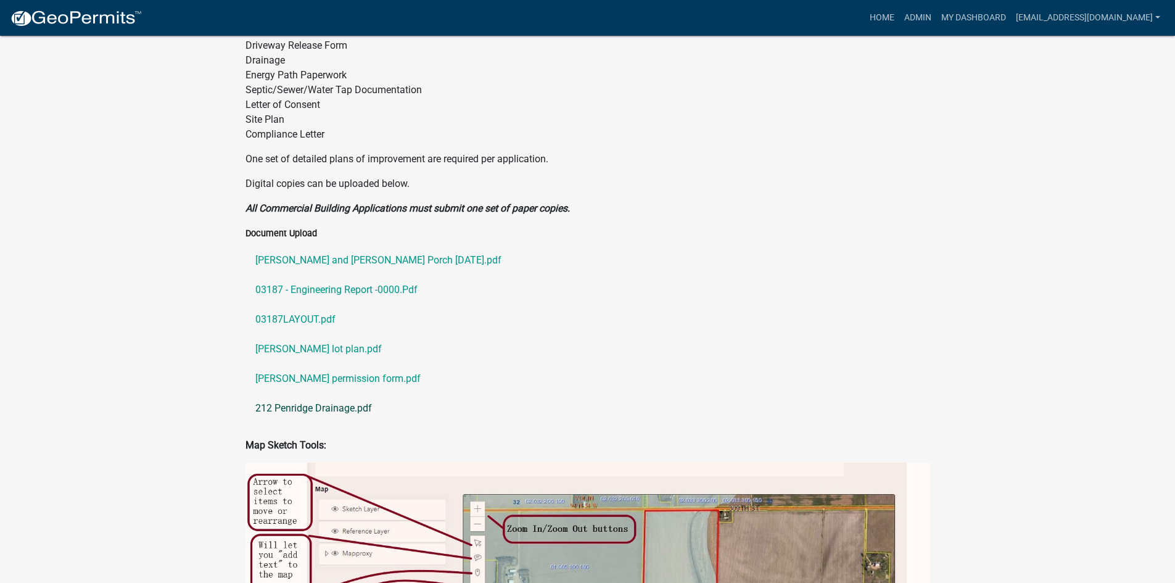
click at [324, 410] on link "212 Penridge Drainage.pdf" at bounding box center [587, 408] width 685 height 30
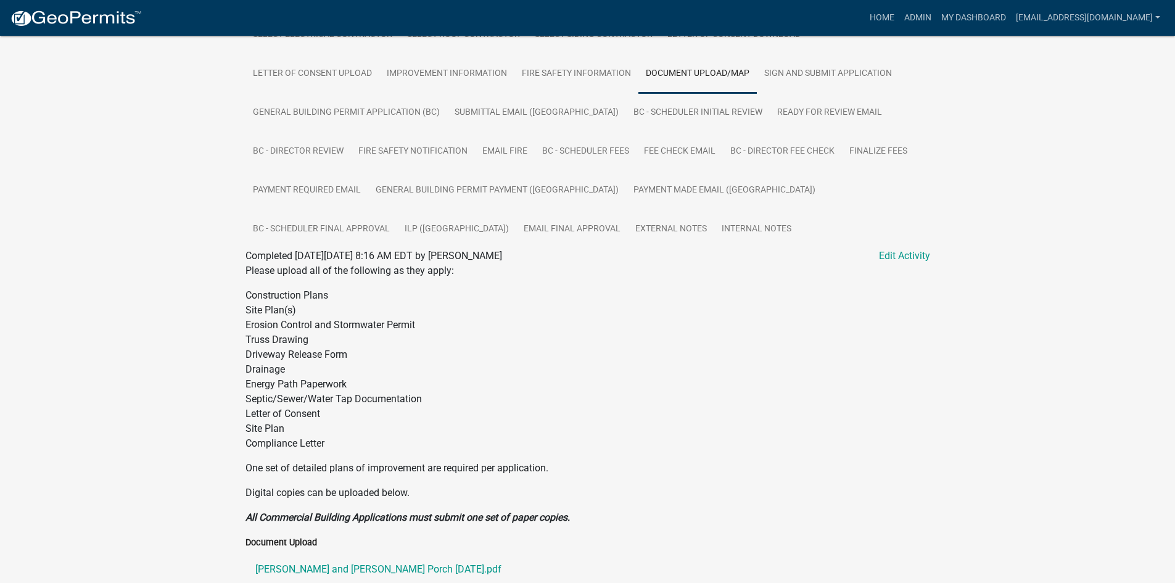
scroll to position [170, 0]
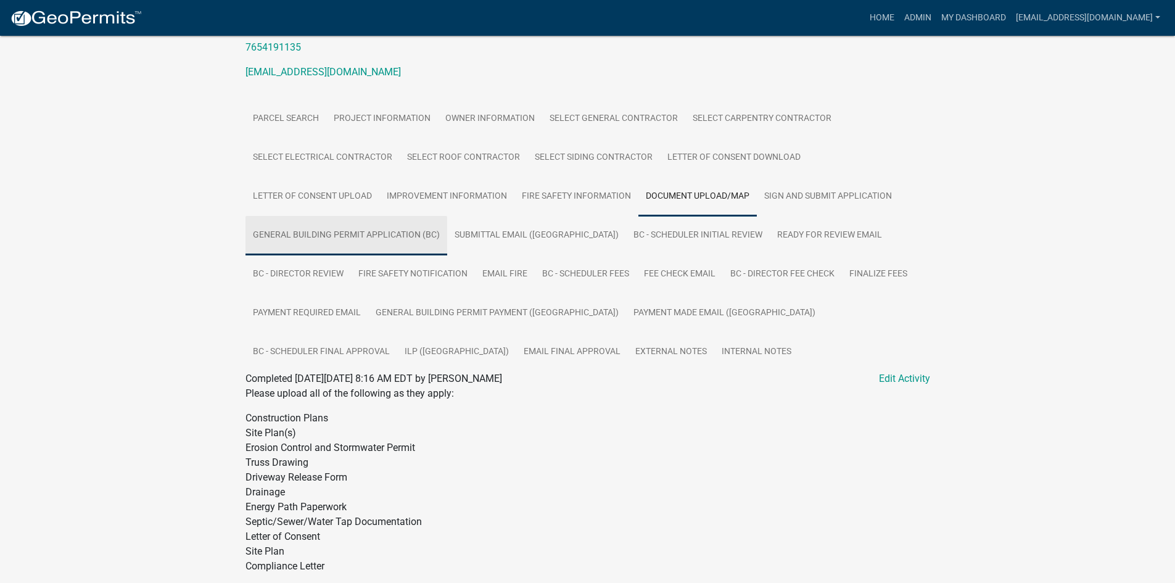
click at [345, 237] on link "General Building Permit Application (BC)" at bounding box center [346, 235] width 202 height 39
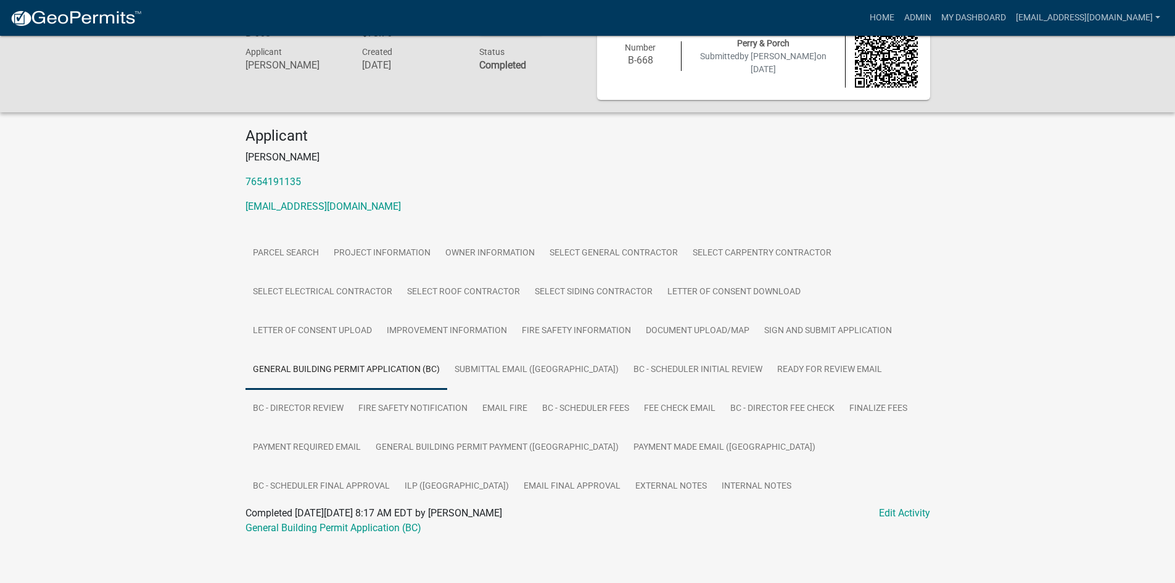
scroll to position [40, 0]
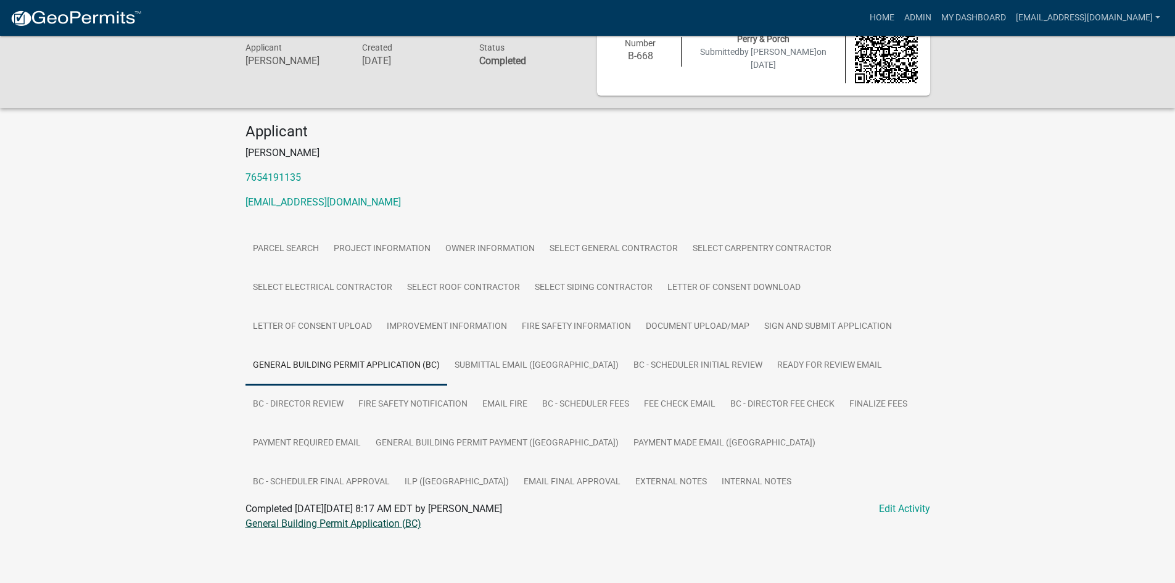
click at [387, 525] on link "General Building Permit Application (BC)" at bounding box center [333, 523] width 176 height 12
drag, startPoint x: 863, startPoint y: 440, endPoint x: 793, endPoint y: 458, distance: 71.8
click at [516, 463] on link "ILP (BC)" at bounding box center [456, 482] width 119 height 39
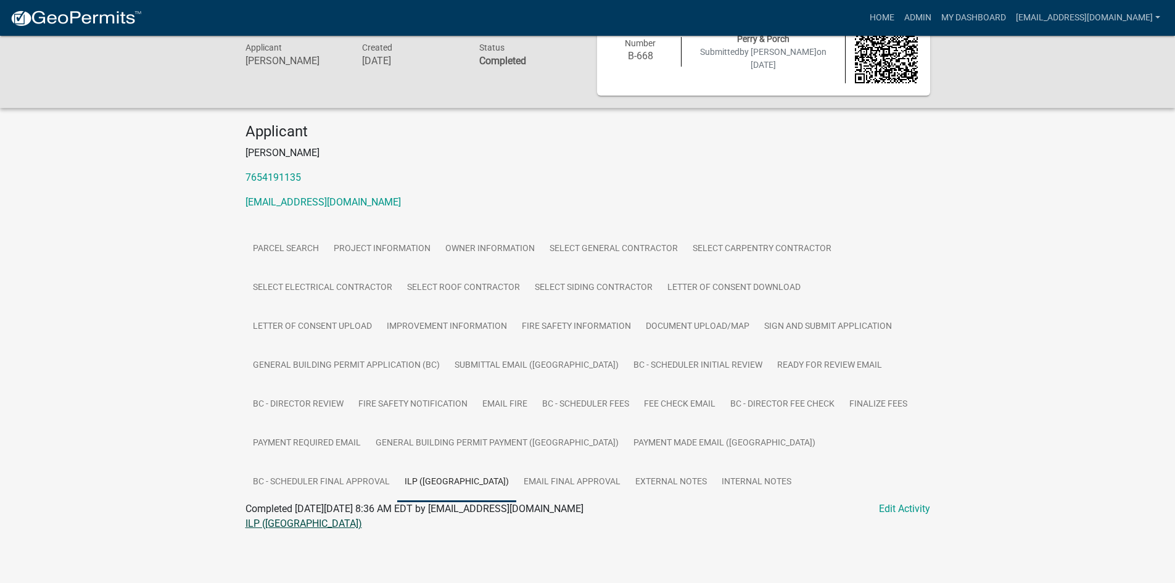
click at [257, 522] on link "ILP (BC)" at bounding box center [303, 523] width 117 height 12
